Goal: Navigation & Orientation: Find specific page/section

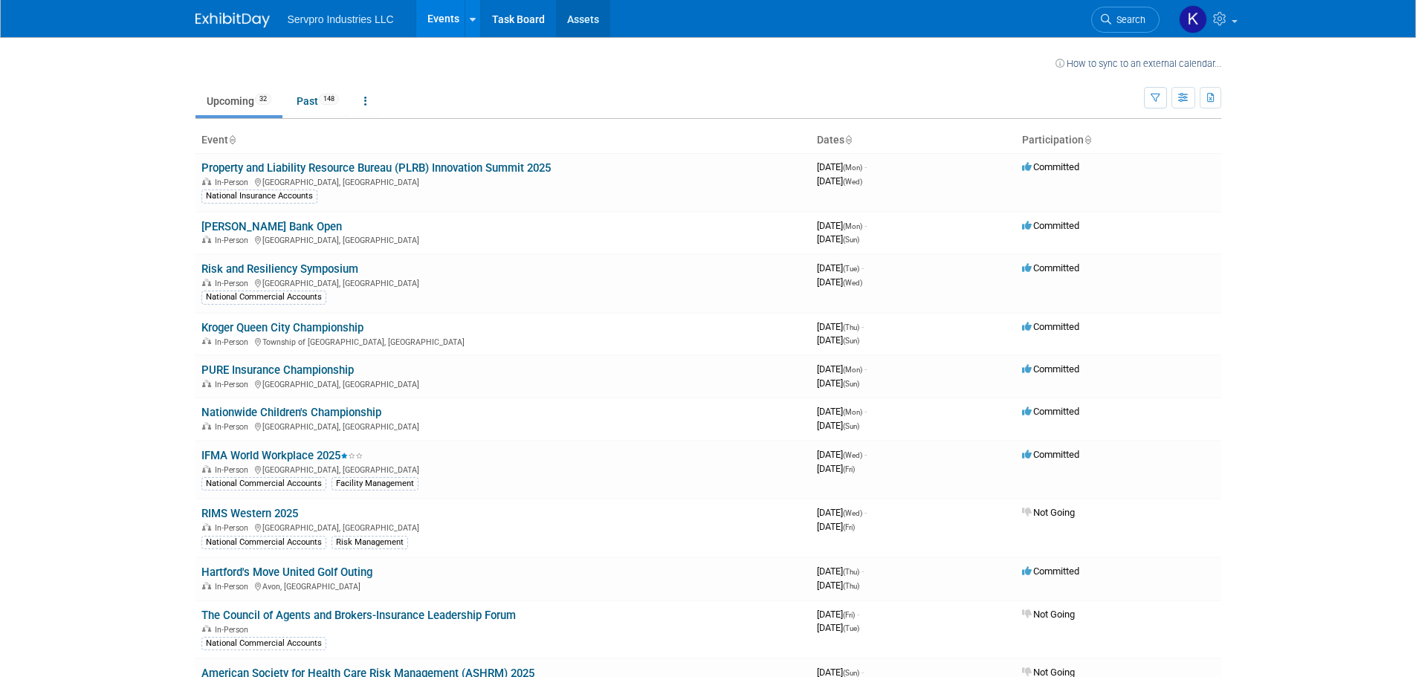
click at [595, 16] on link "Assets" at bounding box center [583, 18] width 54 height 37
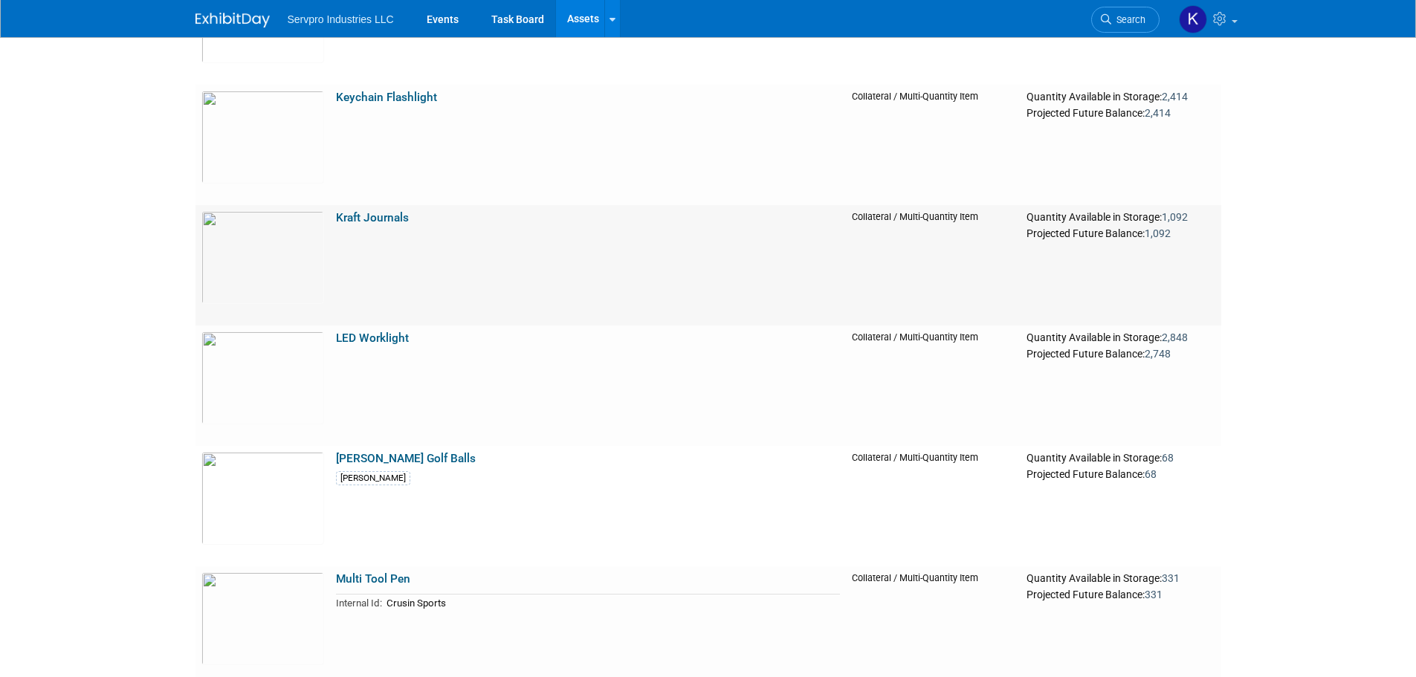
scroll to position [3418, 0]
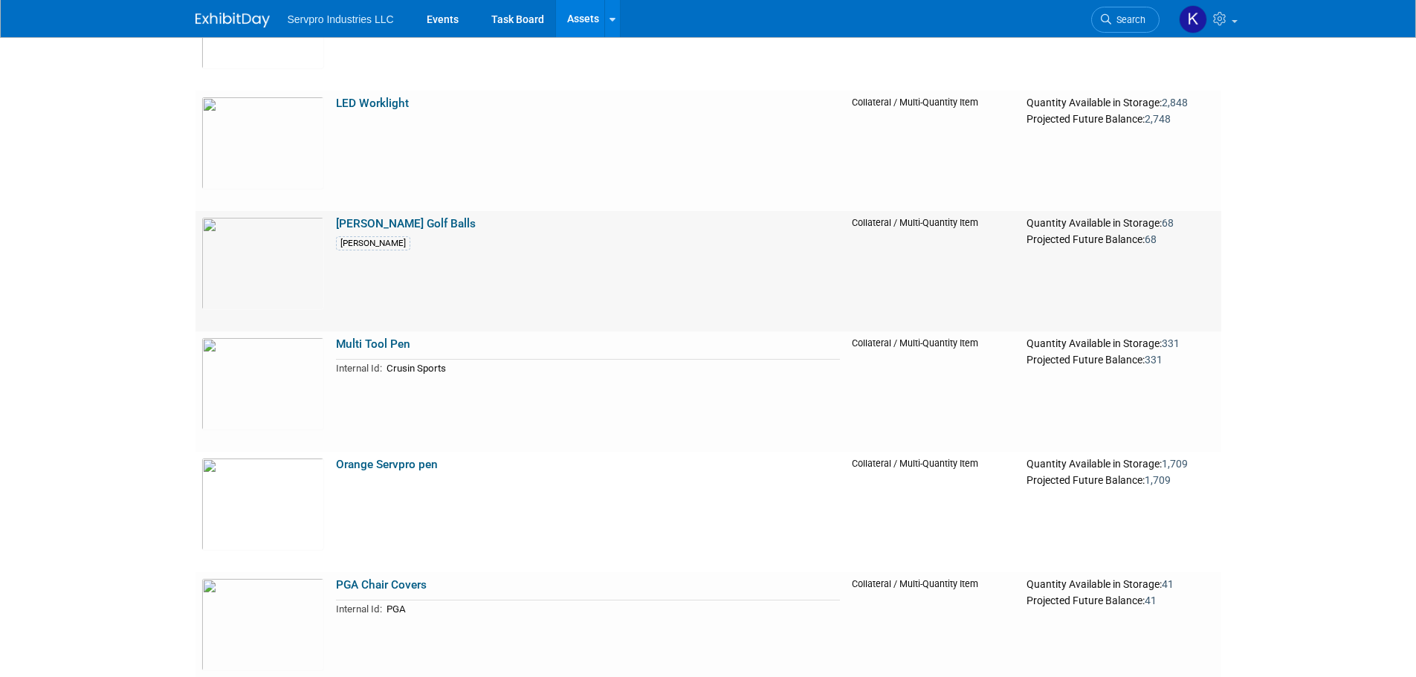
click at [518, 221] on td "Mulligan Golf Balls Mulligan" at bounding box center [588, 271] width 516 height 120
click at [406, 223] on link "Mulligan Golf Balls" at bounding box center [406, 223] width 140 height 13
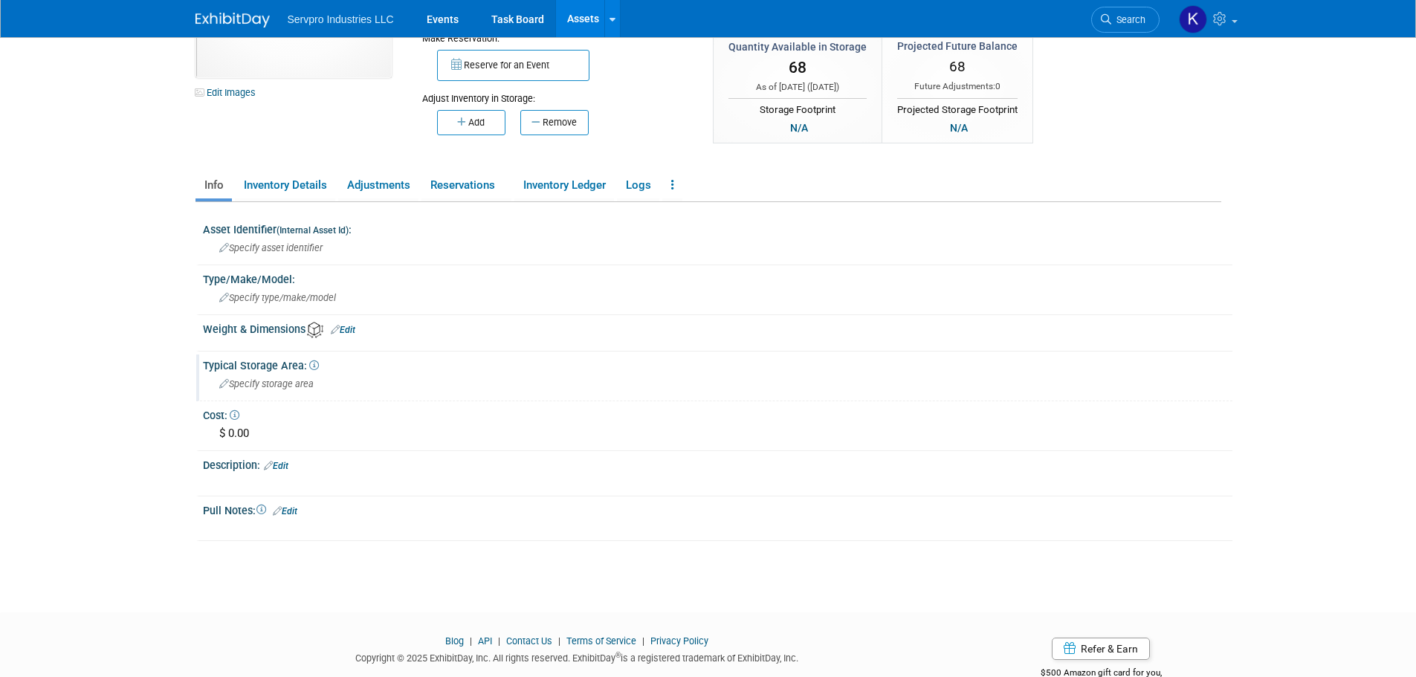
scroll to position [91, 0]
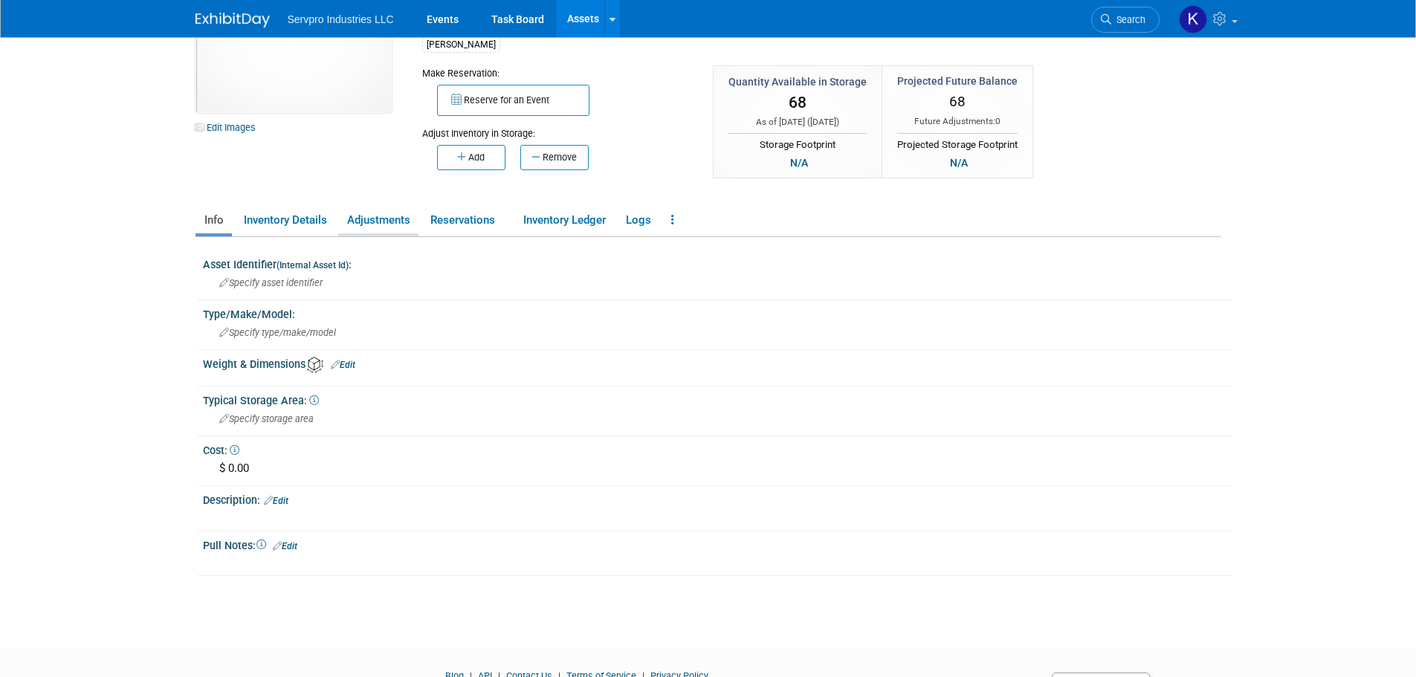
click at [383, 227] on link "Adjustments" at bounding box center [378, 220] width 80 height 26
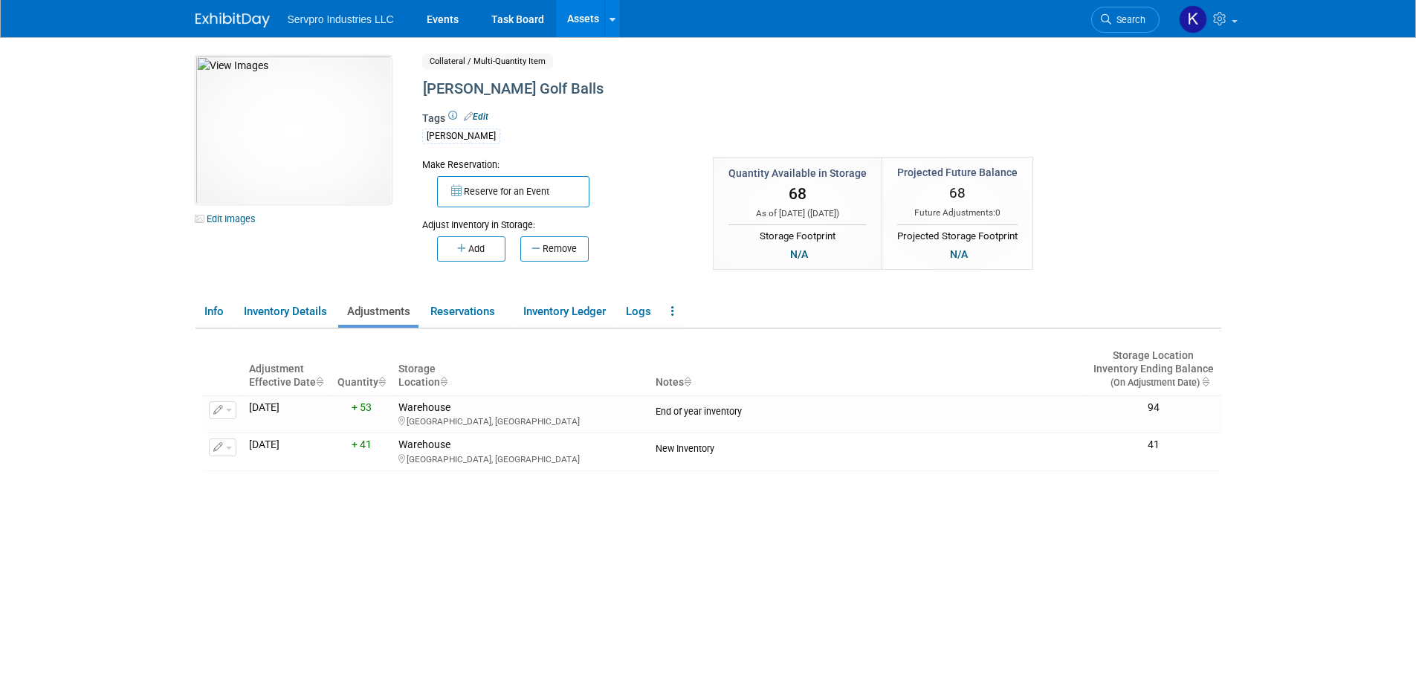
scroll to position [74, 0]
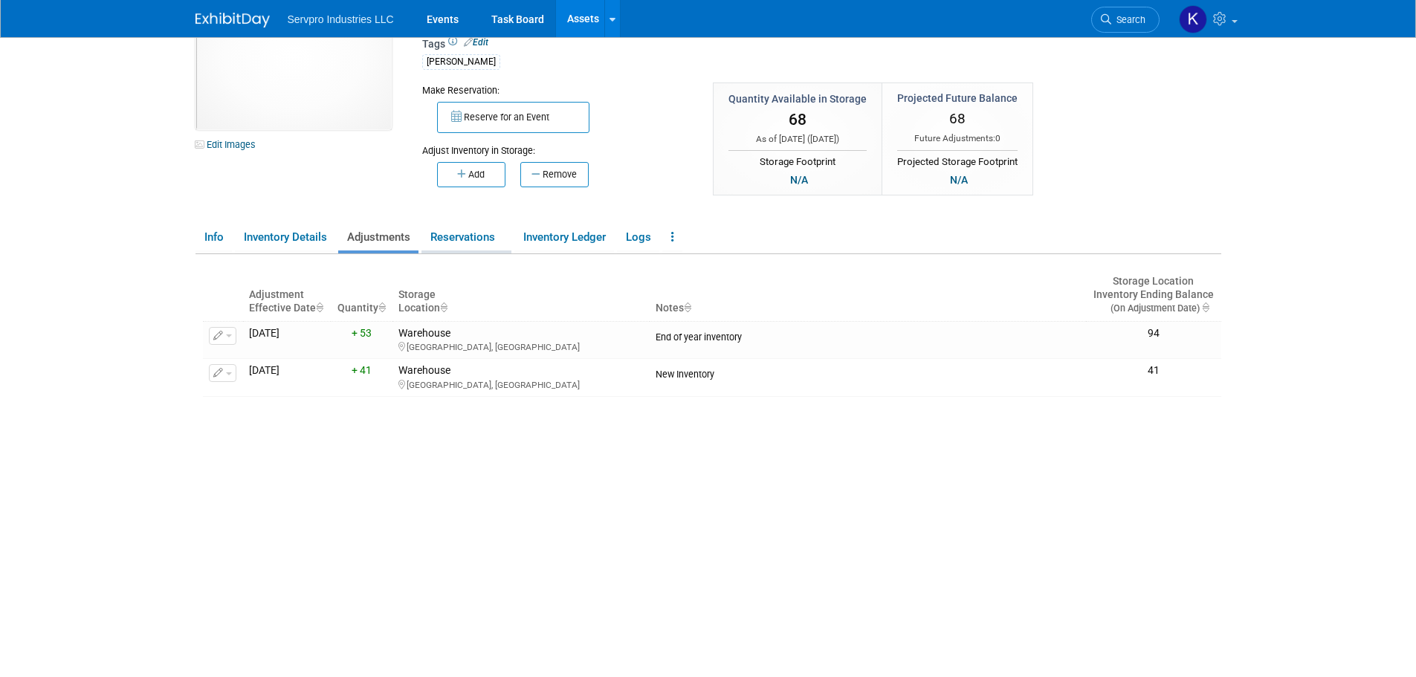
click at [453, 244] on link "Reservations" at bounding box center [466, 237] width 90 height 26
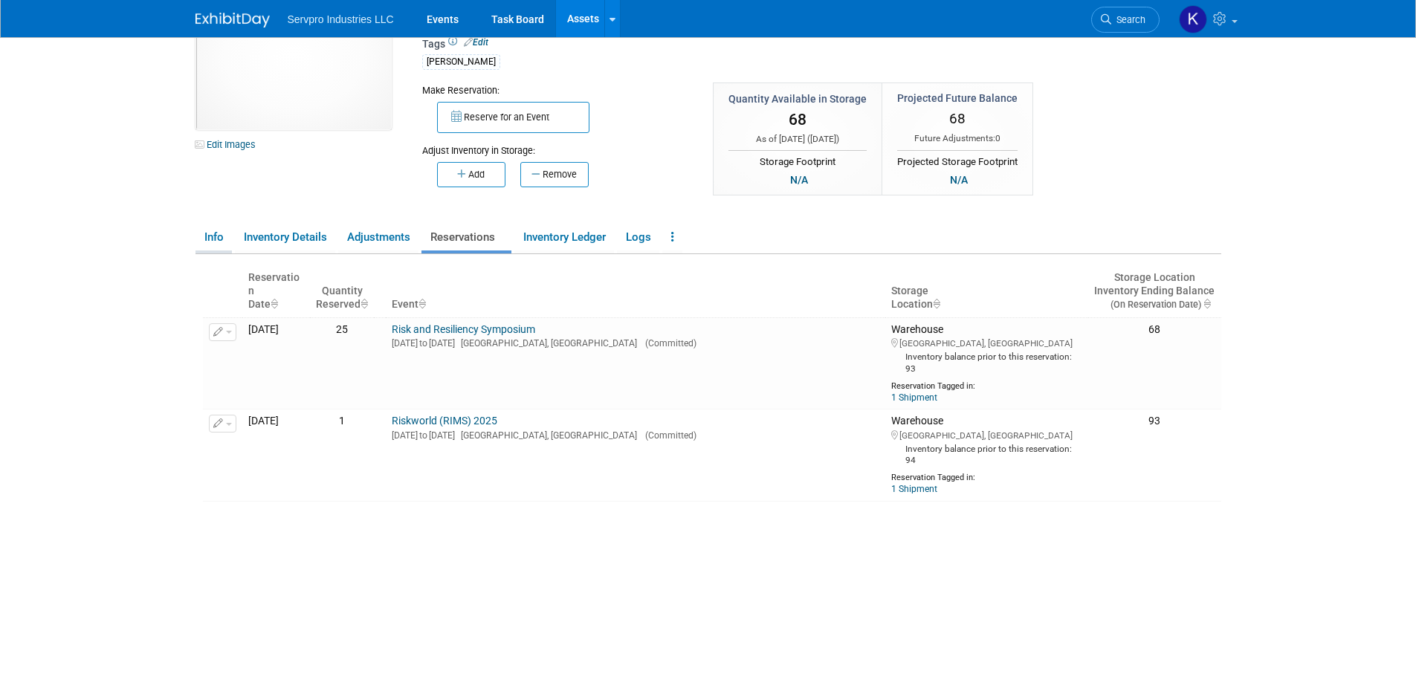
click at [217, 235] on link "Info" at bounding box center [213, 237] width 36 height 26
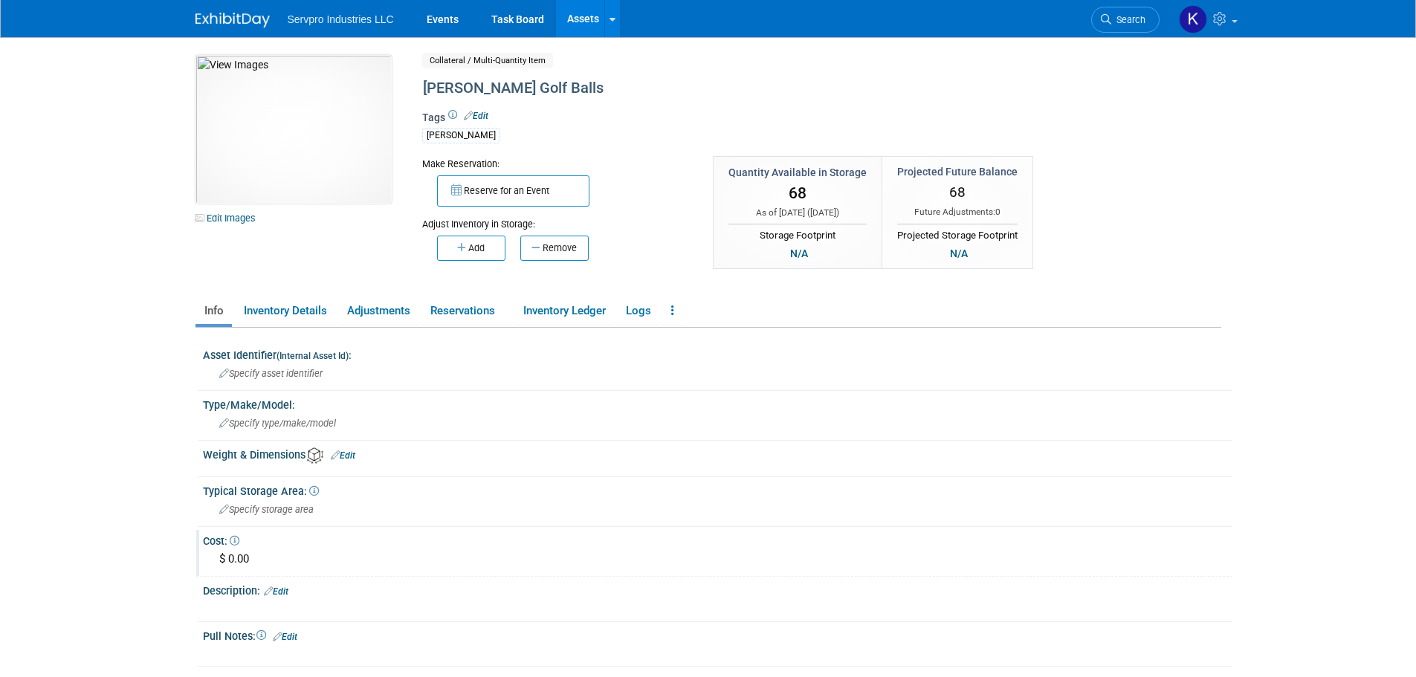
scroll to position [0, 0]
click at [509, 20] on link "Task Board" at bounding box center [517, 18] width 75 height 37
